Goal: Task Accomplishment & Management: Use online tool/utility

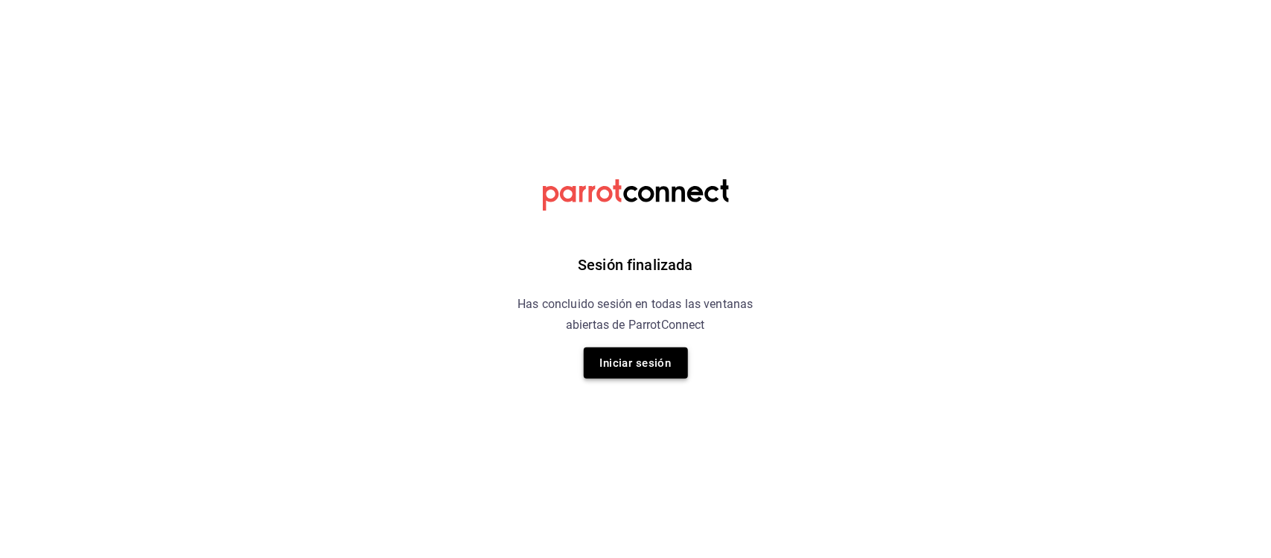
click at [603, 377] on button "Iniciar sesión" at bounding box center [636, 363] width 104 height 31
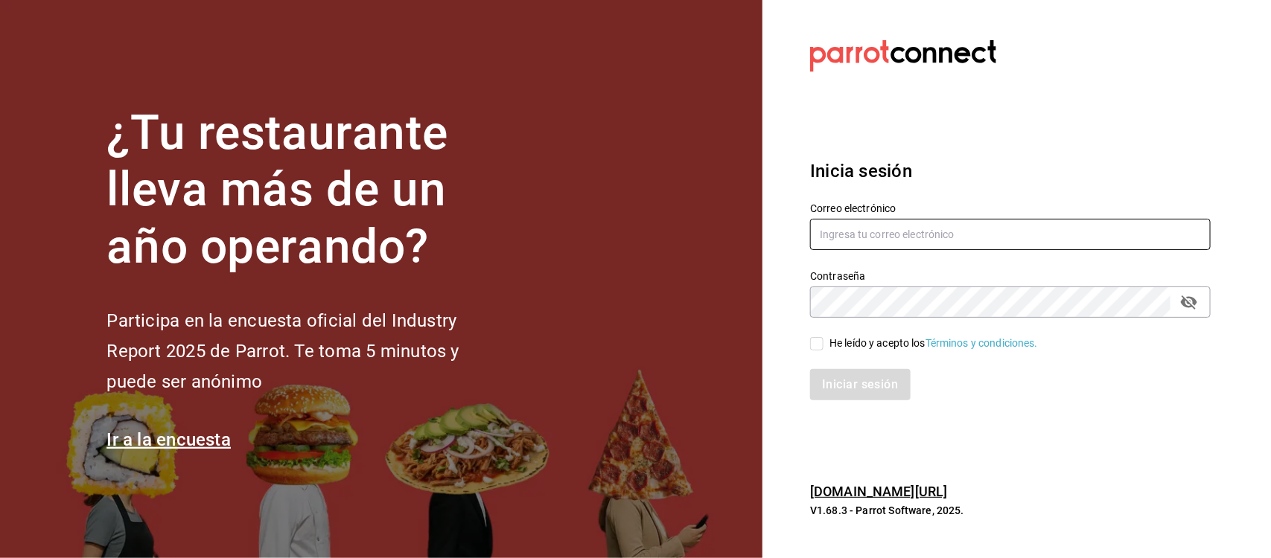
type input "[EMAIL_ADDRESS][DOMAIN_NAME]"
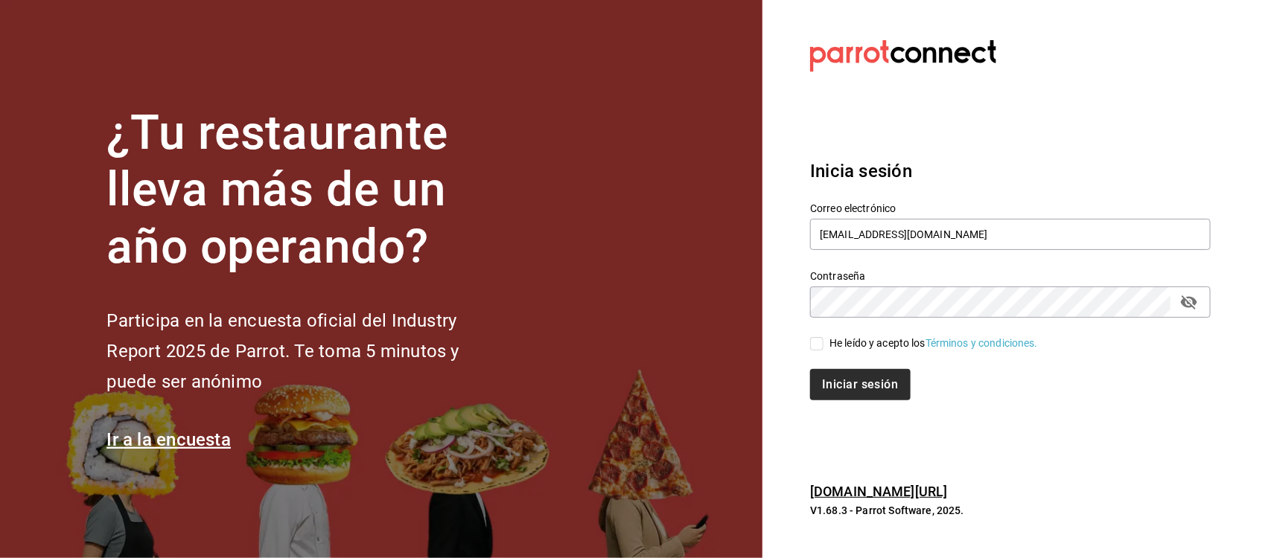
click at [817, 341] on input "He leído y acepto los Términos y condiciones." at bounding box center [816, 343] width 13 height 13
checkbox input "true"
click at [835, 380] on button "Iniciar sesión" at bounding box center [860, 384] width 101 height 31
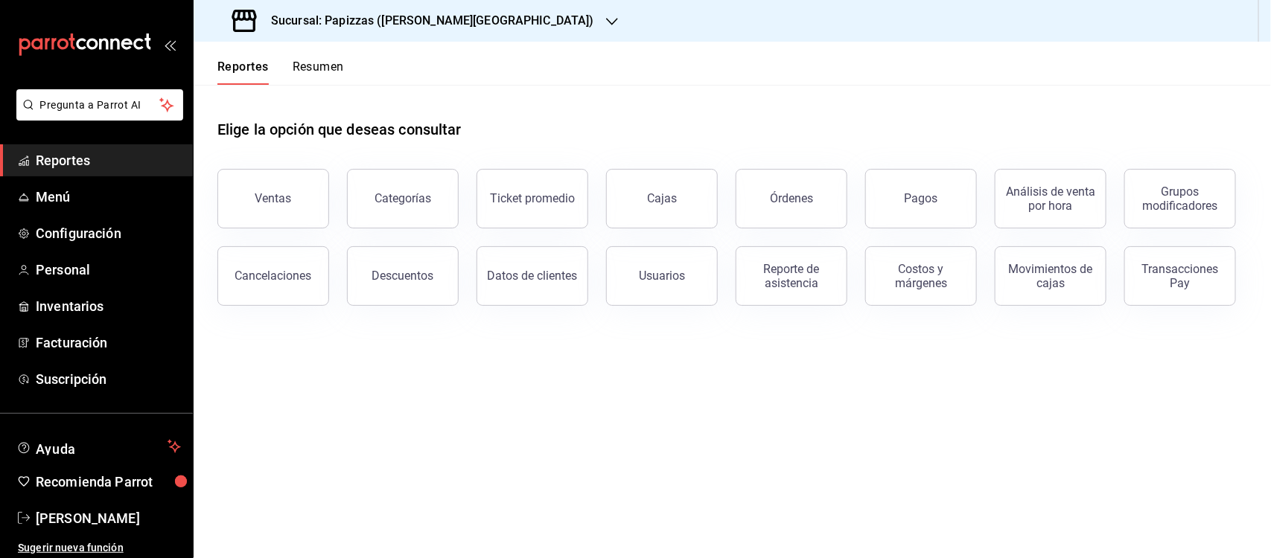
click at [434, 32] on div "Sucursal: Papizzas ([PERSON_NAME][GEOGRAPHIC_DATA])" at bounding box center [415, 21] width 418 height 42
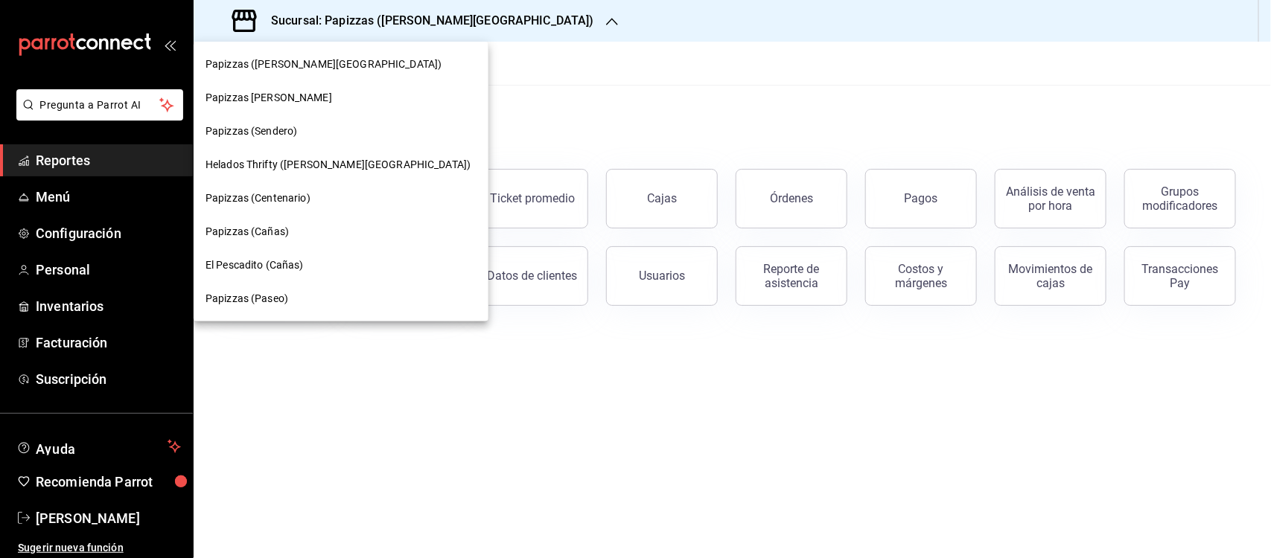
click at [261, 270] on span "El Pescadito (Cañas)" at bounding box center [255, 266] width 98 height 16
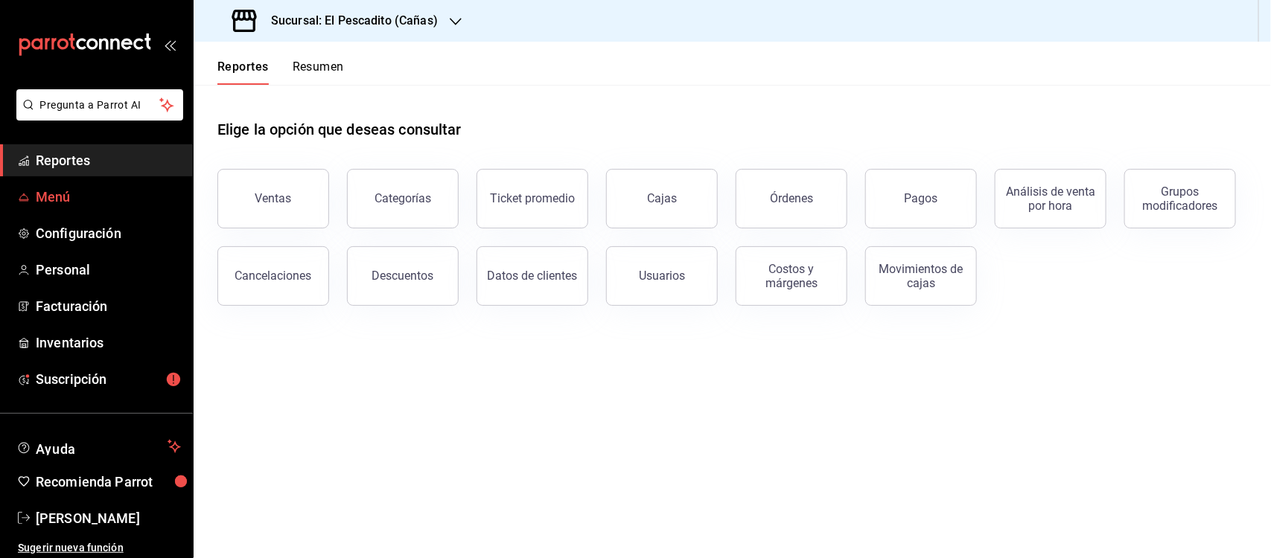
click at [71, 198] on span "Menú" at bounding box center [108, 197] width 145 height 20
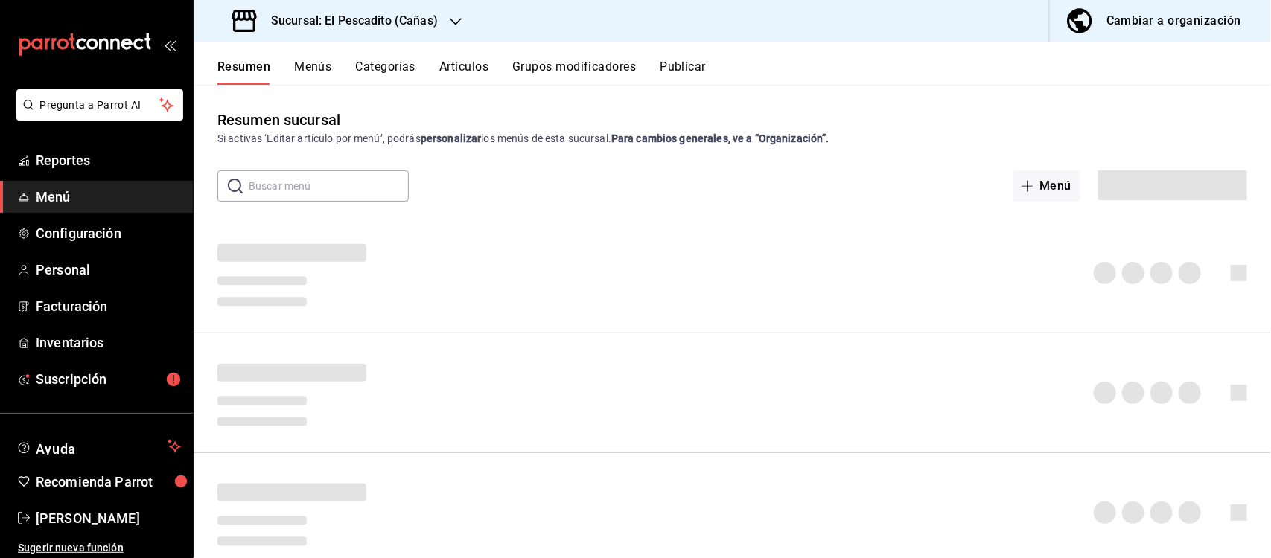
click at [698, 67] on button "Publicar" at bounding box center [683, 72] width 46 height 25
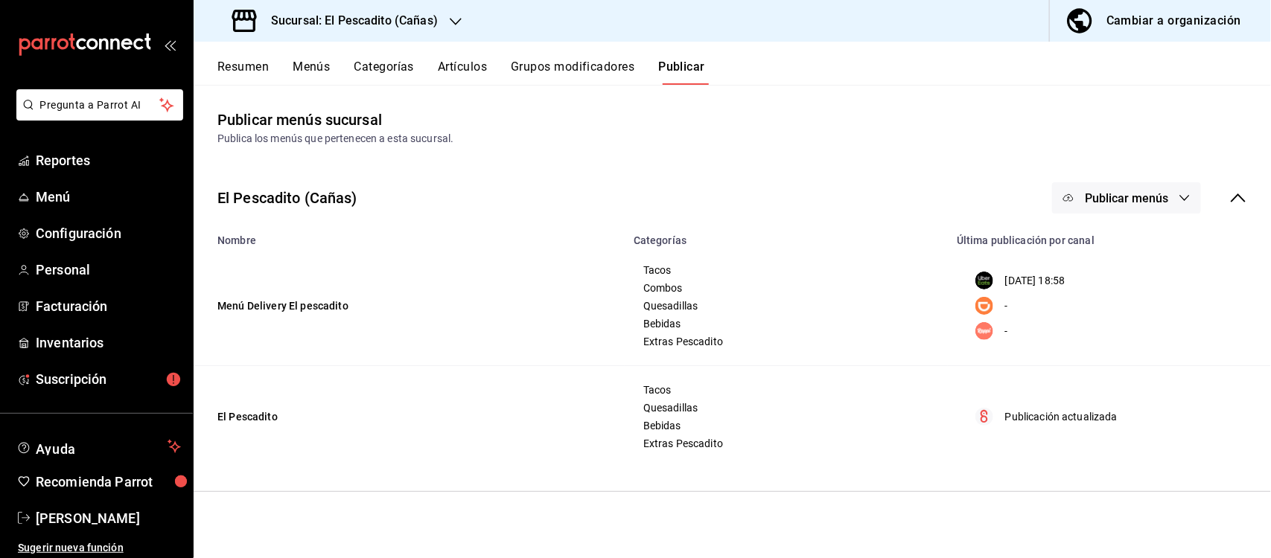
click at [686, 71] on button "Publicar" at bounding box center [681, 72] width 47 height 25
click at [1185, 195] on icon "button" at bounding box center [1185, 198] width 12 height 12
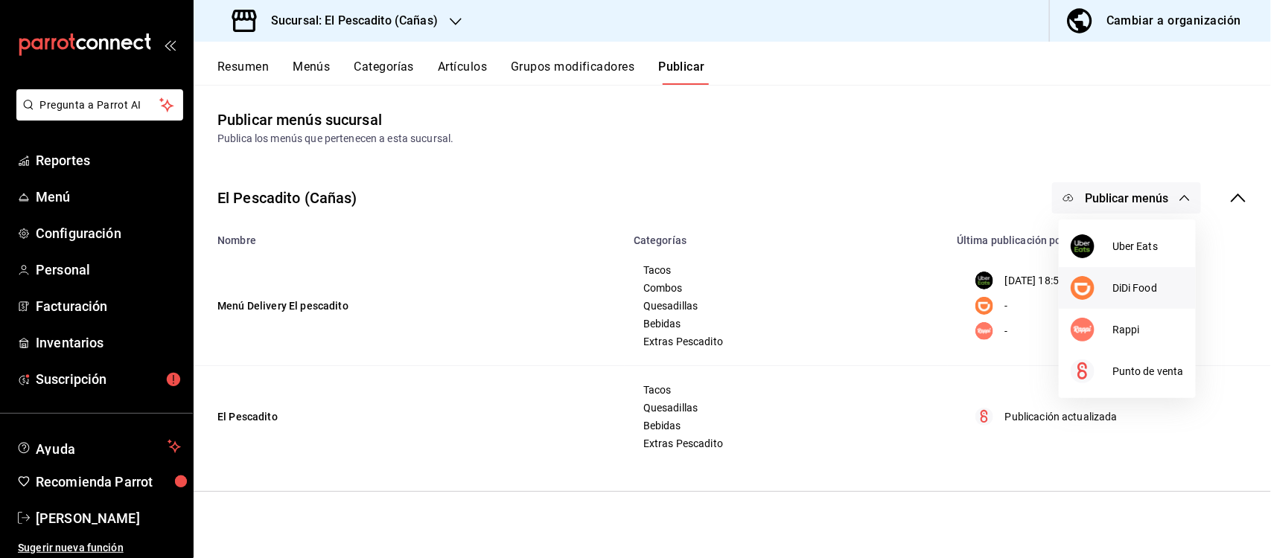
click at [1133, 294] on span "DiDi Food" at bounding box center [1147, 289] width 71 height 16
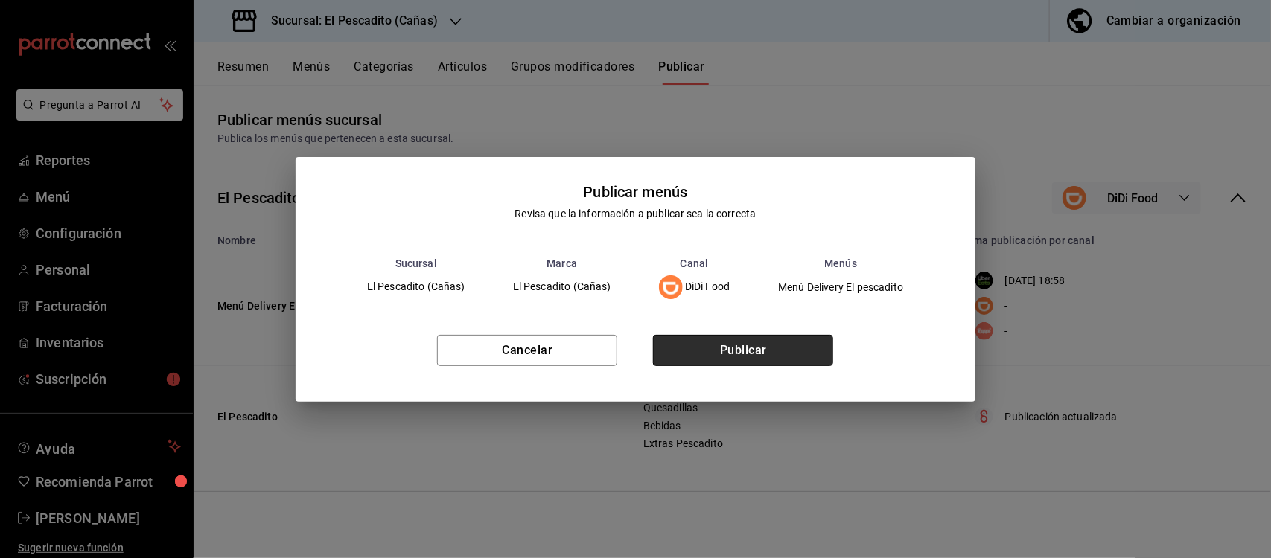
click at [823, 335] on button "Publicar" at bounding box center [743, 350] width 180 height 31
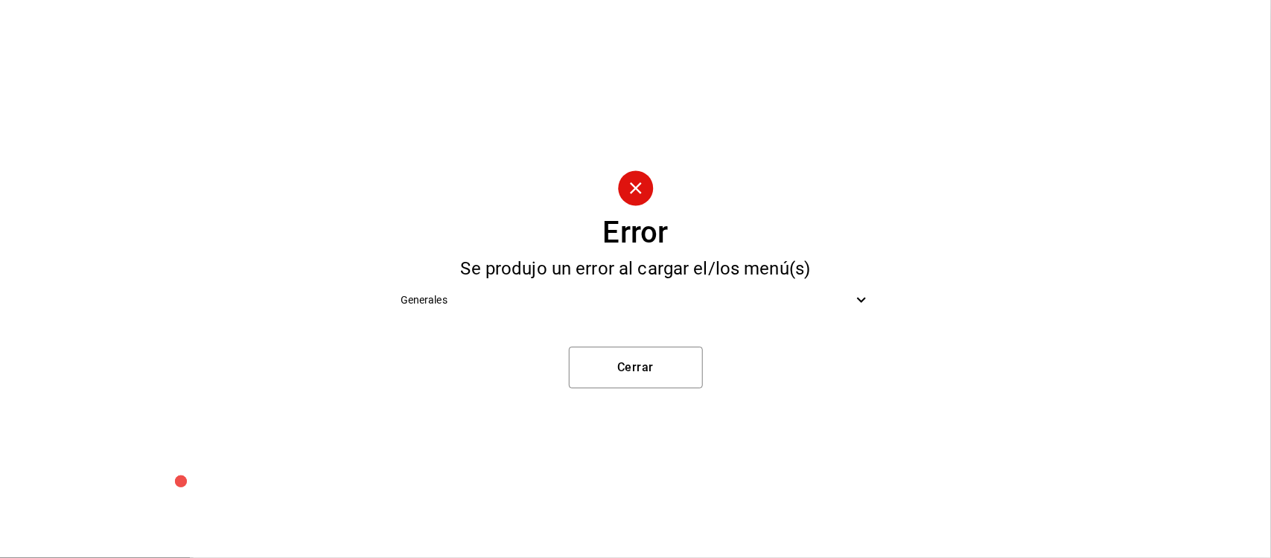
click at [465, 303] on span "Generales" at bounding box center [627, 301] width 453 height 16
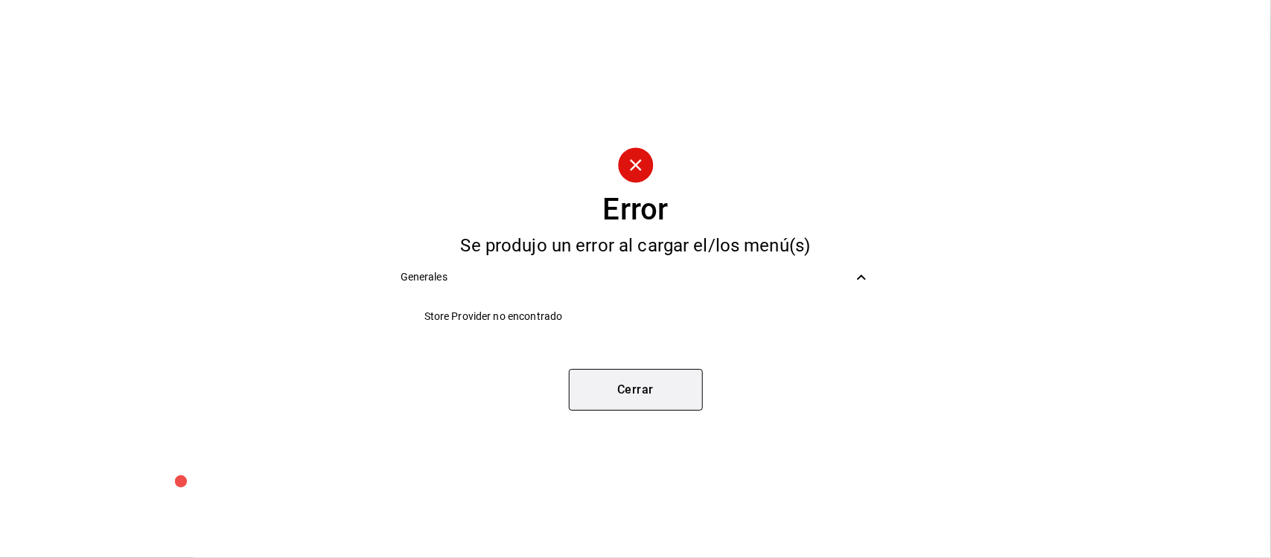
click at [619, 380] on button "Cerrar" at bounding box center [636, 390] width 134 height 42
